Goal: Book appointment/travel/reservation

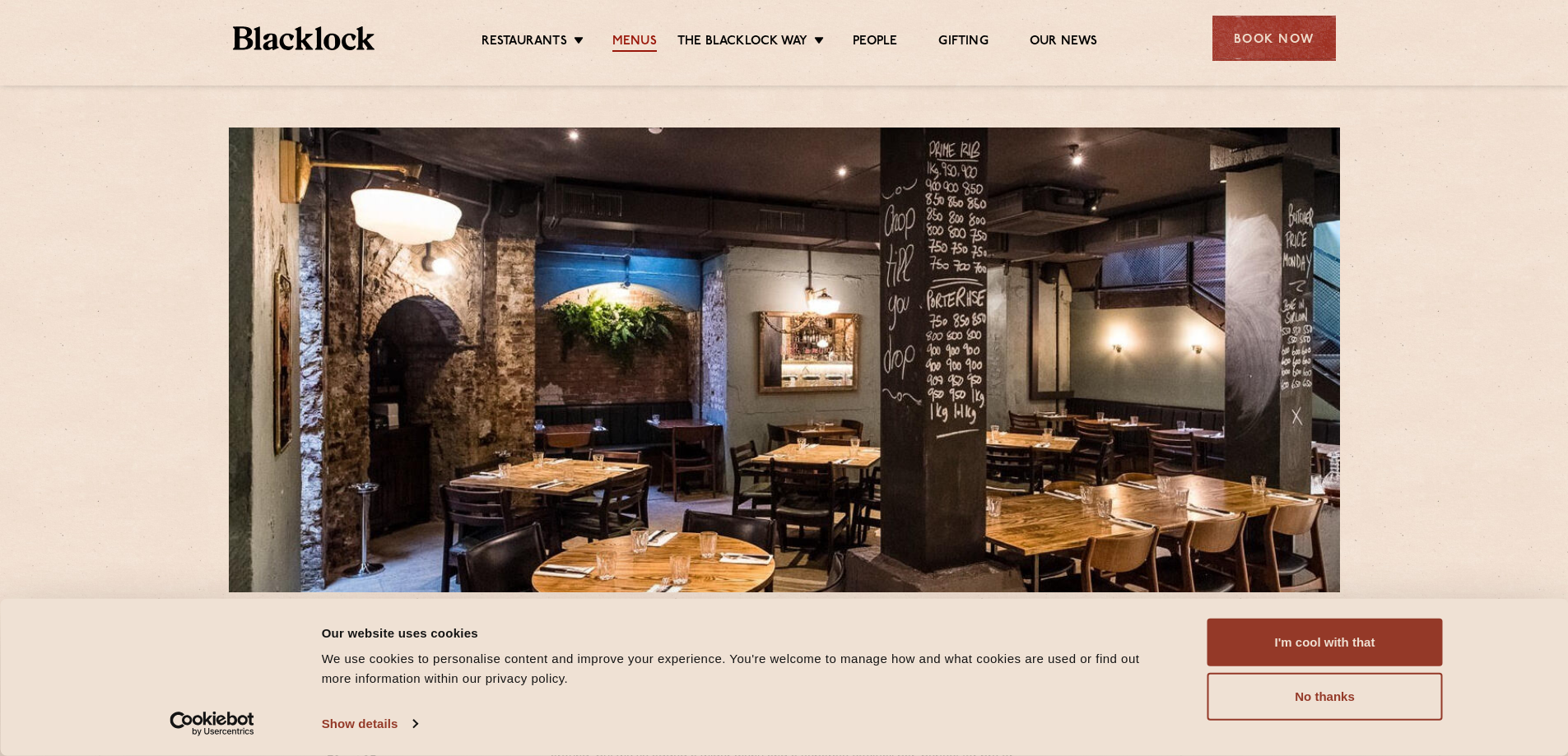
click at [633, 39] on link "Menus" at bounding box center [634, 42] width 45 height 18
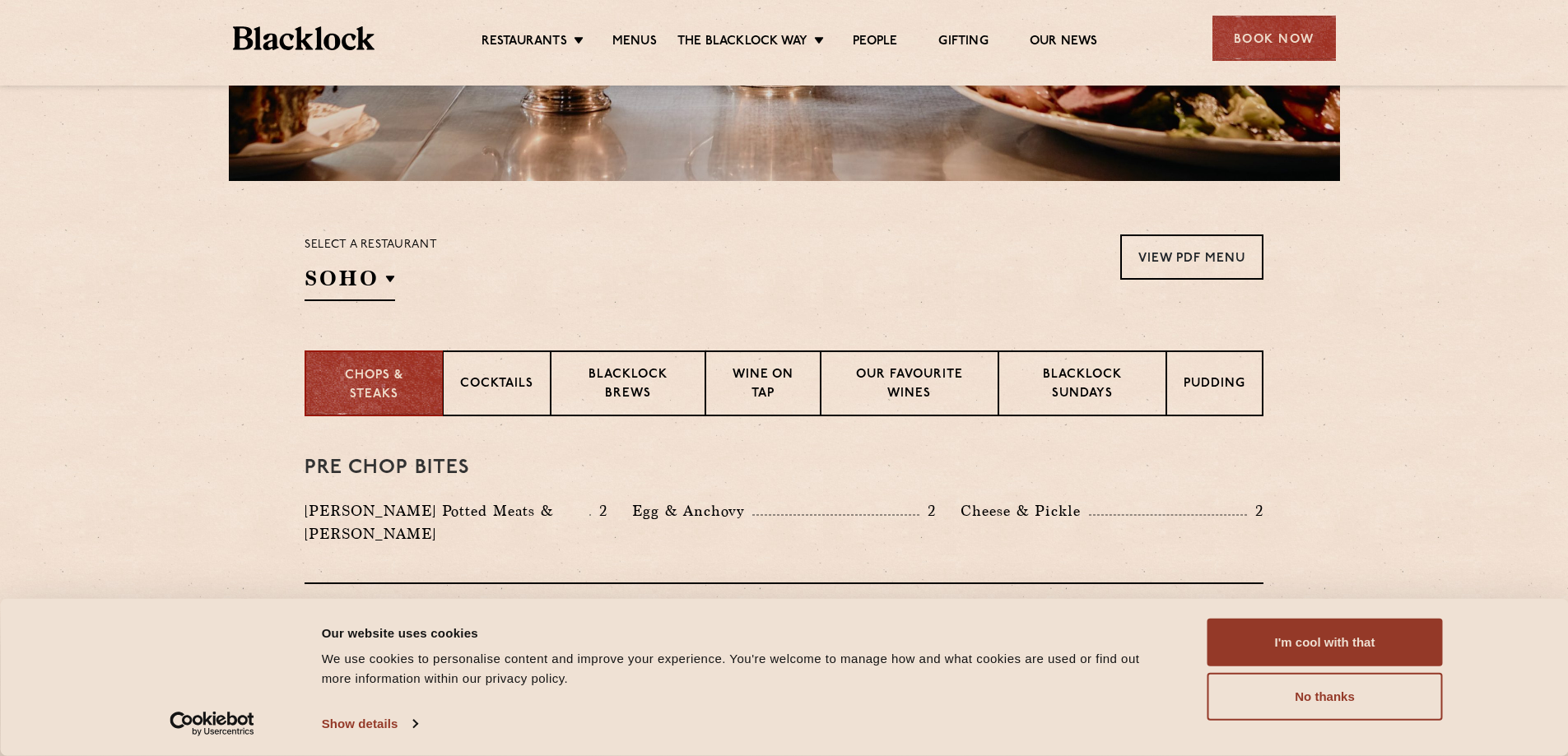
scroll to position [493, 0]
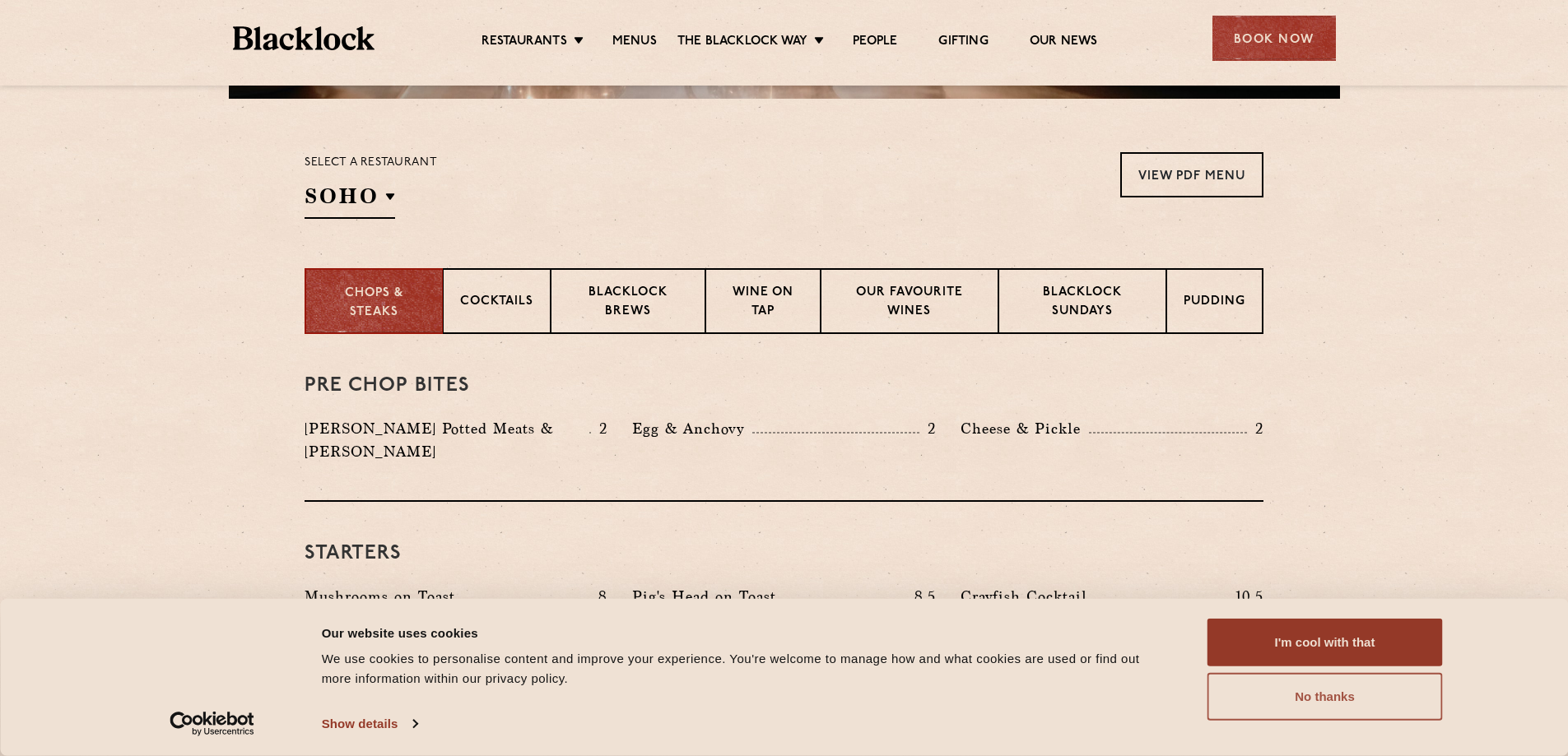
click at [1265, 692] on button "No thanks" at bounding box center [1325, 697] width 235 height 48
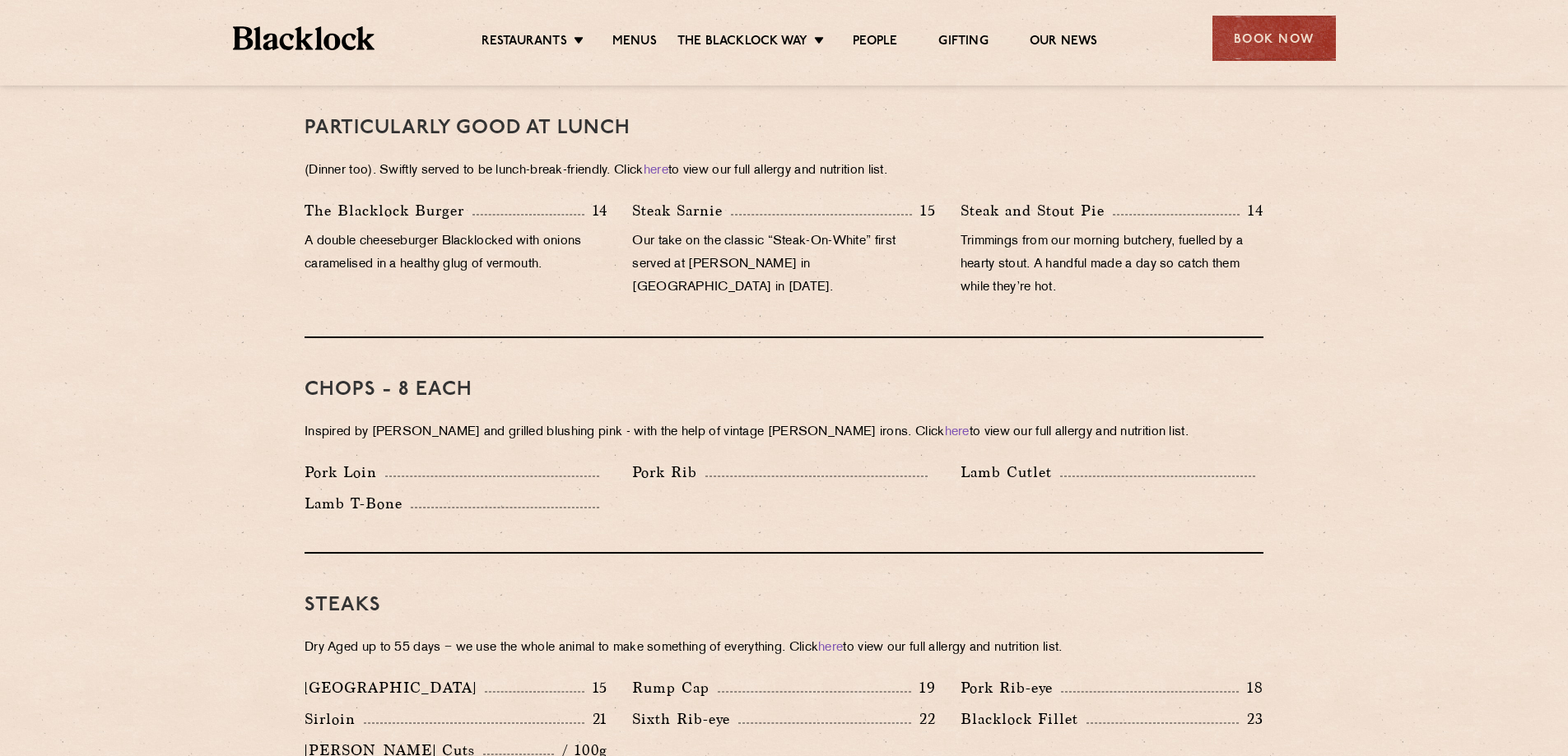
scroll to position [982, 0]
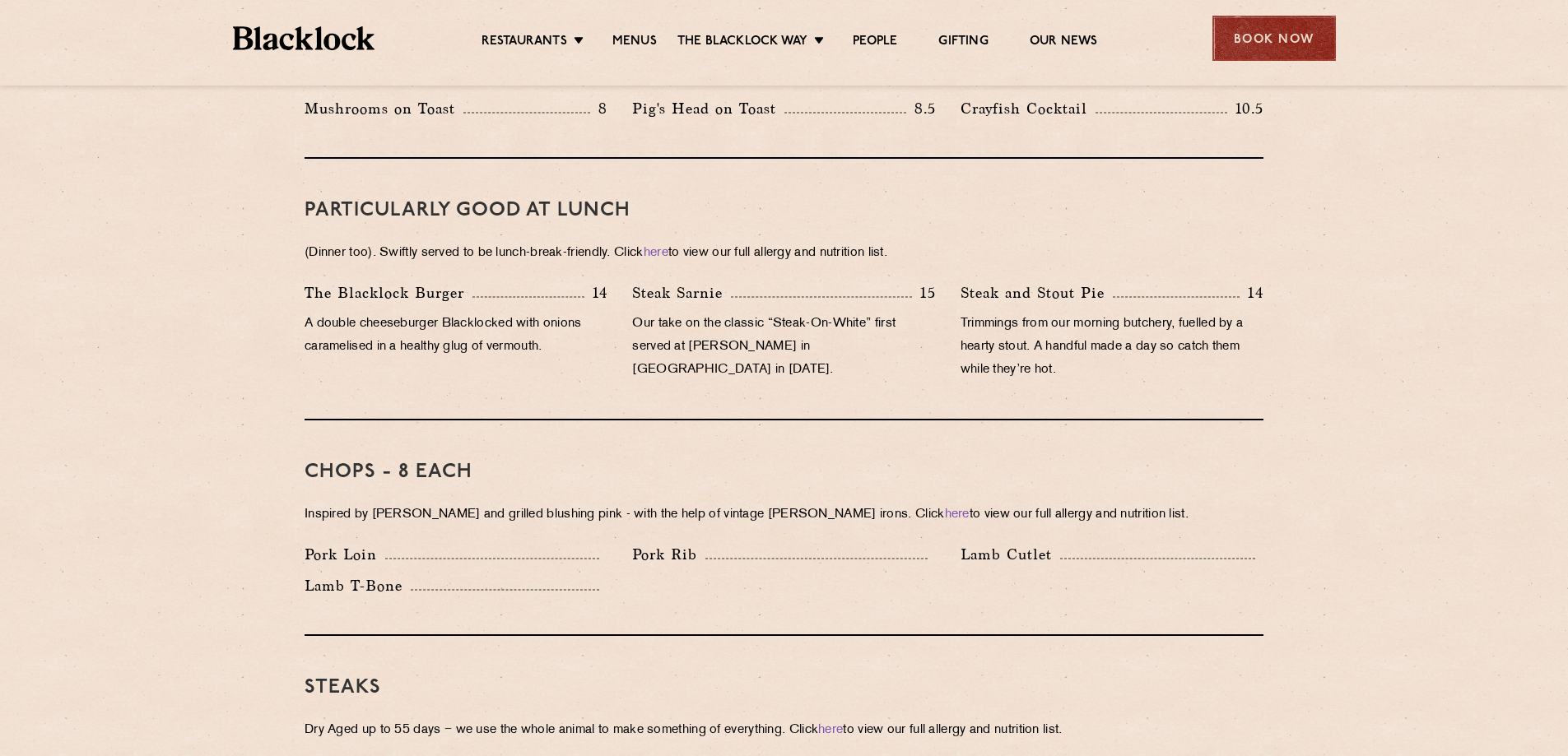
click at [1250, 38] on div "Book Now" at bounding box center [1274, 38] width 124 height 45
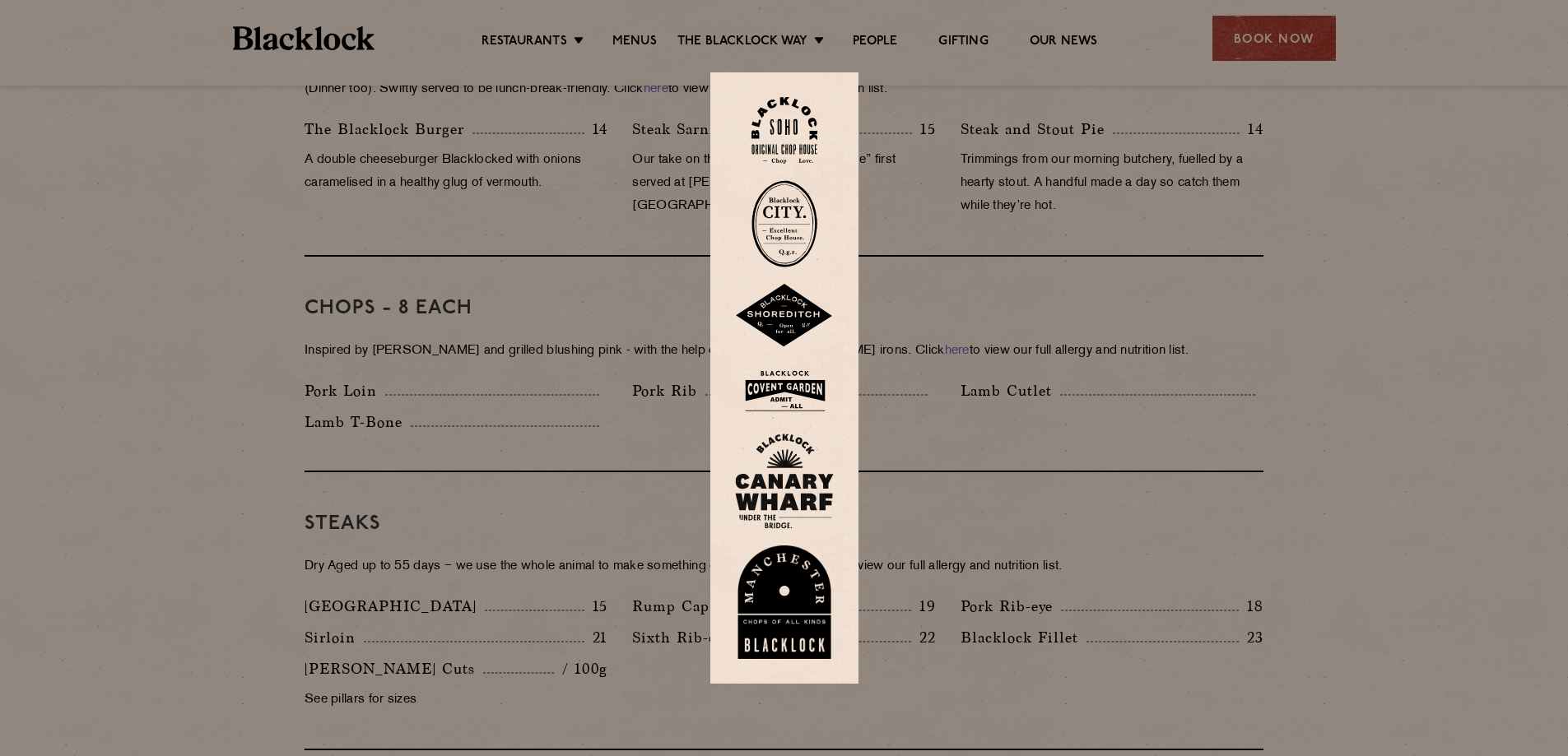
scroll to position [1146, 0]
click at [797, 233] on img at bounding box center [784, 224] width 66 height 88
